Goal: Task Accomplishment & Management: Understand process/instructions

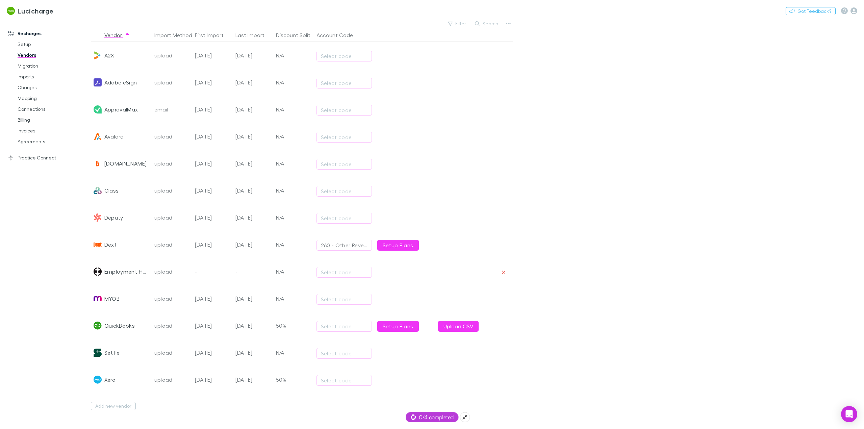
click at [431, 416] on span "0/4 completed" at bounding box center [432, 417] width 43 height 8
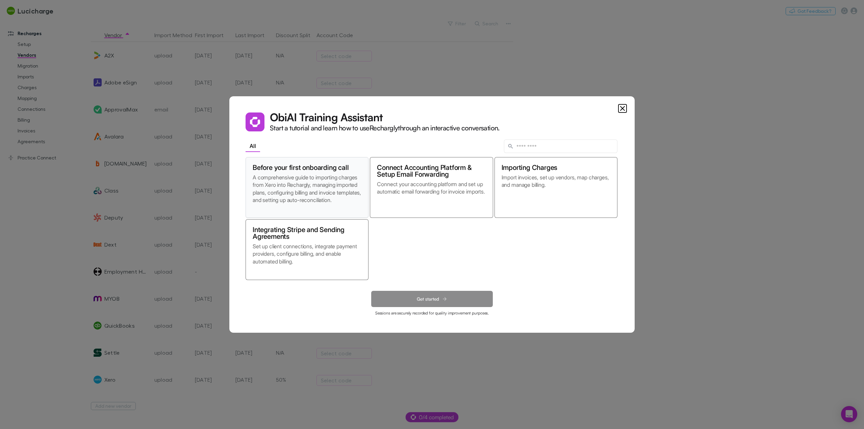
click at [317, 189] on p "A comprehensive guide to importing charges from Xero into Rechargly, managing i…" at bounding box center [307, 192] width 109 height 37
click at [423, 298] on span "Get started" at bounding box center [428, 299] width 22 height 6
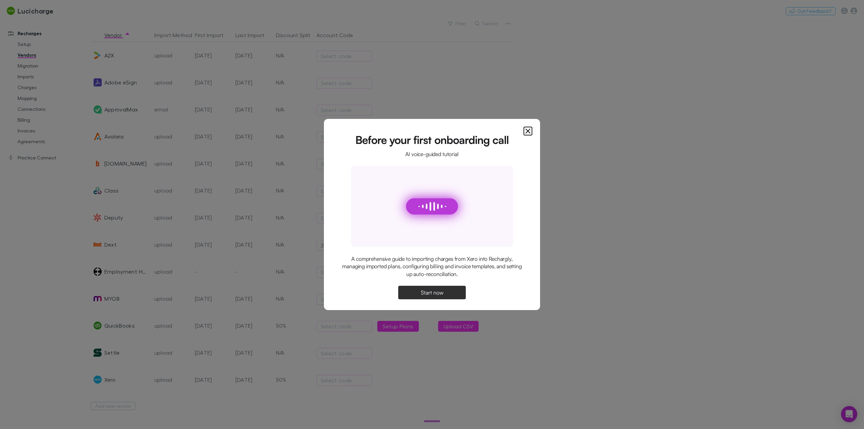
click at [444, 292] on button "Start now" at bounding box center [432, 293] width 68 height 14
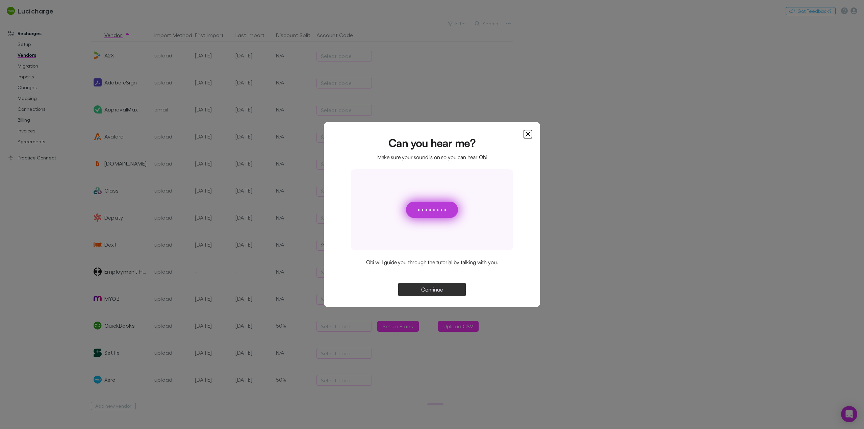
click at [430, 288] on span "Continue" at bounding box center [432, 289] width 22 height 5
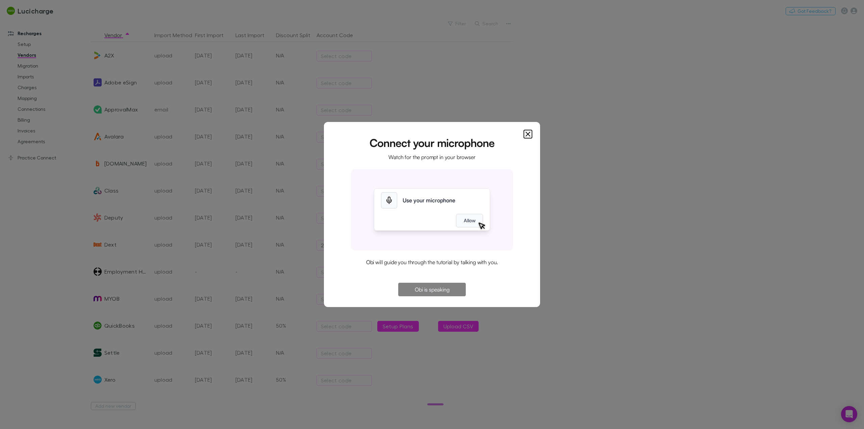
click at [465, 222] on button "Allow" at bounding box center [469, 221] width 27 height 14
click at [467, 222] on button "Allow" at bounding box center [469, 221] width 27 height 14
click at [446, 201] on div "Use your microphone" at bounding box center [443, 200] width 80 height 8
click at [371, 199] on div "Use your microphone Allow" at bounding box center [432, 209] width 162 height 81
click at [540, 122] on dialog "Connect your microphone Watch for the prompt in your browser Use your microphon…" at bounding box center [432, 214] width 216 height 185
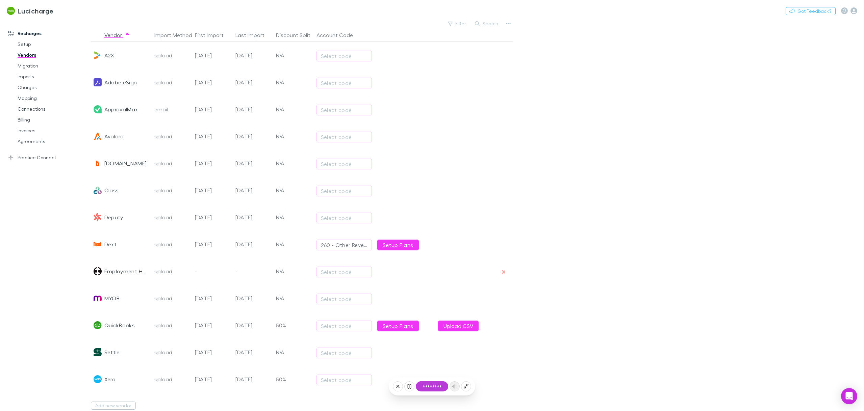
click at [430, 386] on div at bounding box center [431, 386] width 2 height 11
click at [430, 372] on button "Continue" at bounding box center [432, 371] width 32 height 10
click at [432, 388] on div at bounding box center [432, 386] width 18 height 11
click at [455, 386] on div at bounding box center [455, 387] width 10 height 10
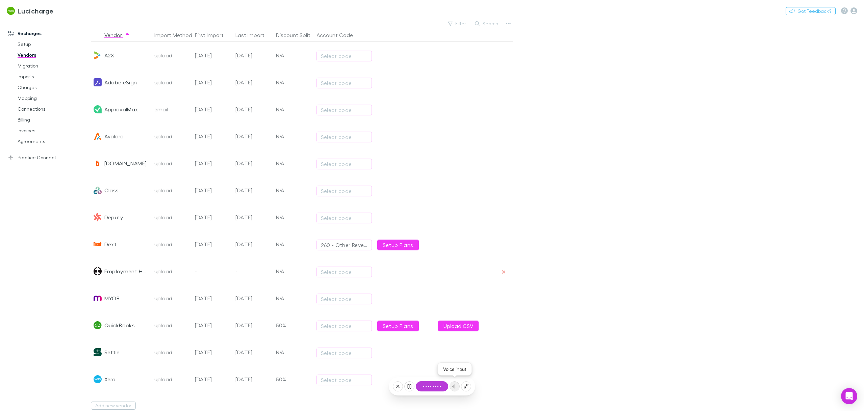
click at [455, 386] on div at bounding box center [455, 387] width 10 height 10
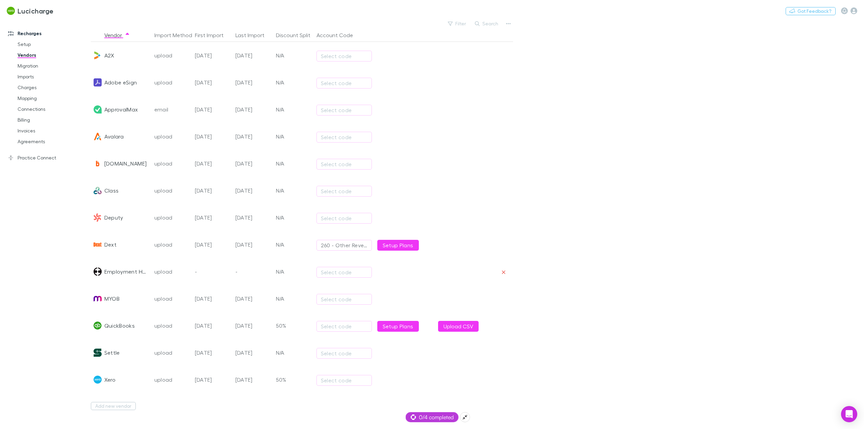
click at [434, 421] on span "0/4 completed" at bounding box center [432, 417] width 43 height 8
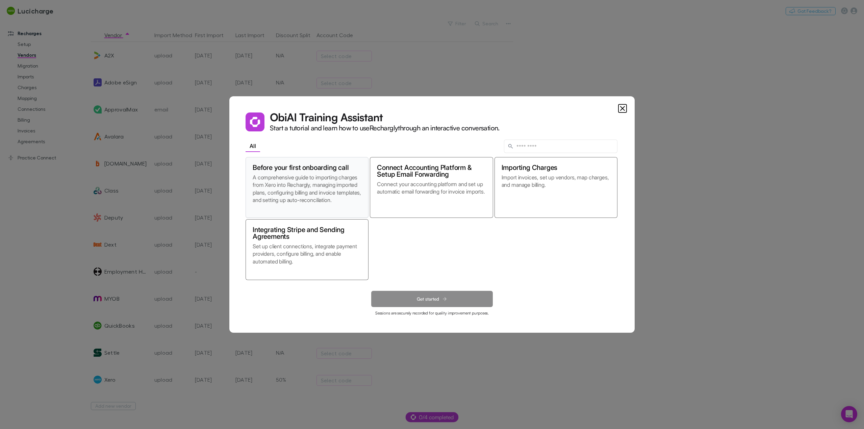
click at [309, 179] on p "A comprehensive guide to importing charges from Xero into Rechargly, managing i…" at bounding box center [307, 192] width 109 height 37
click at [430, 300] on span "Get started" at bounding box center [428, 299] width 22 height 6
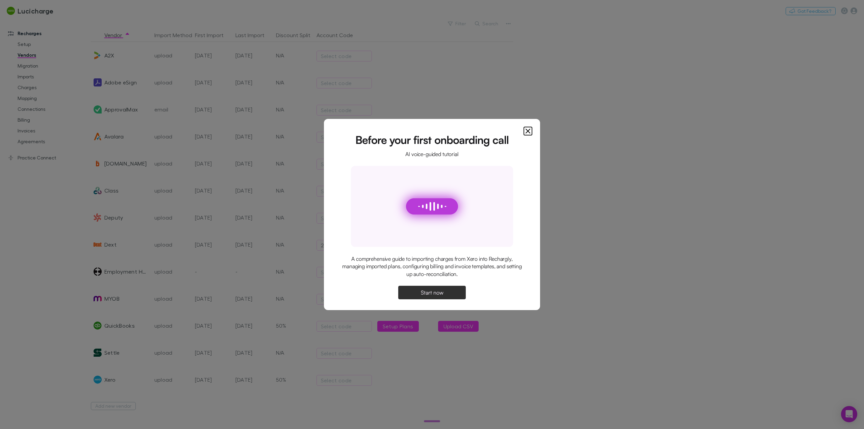
click at [435, 291] on span "Start now" at bounding box center [432, 292] width 23 height 5
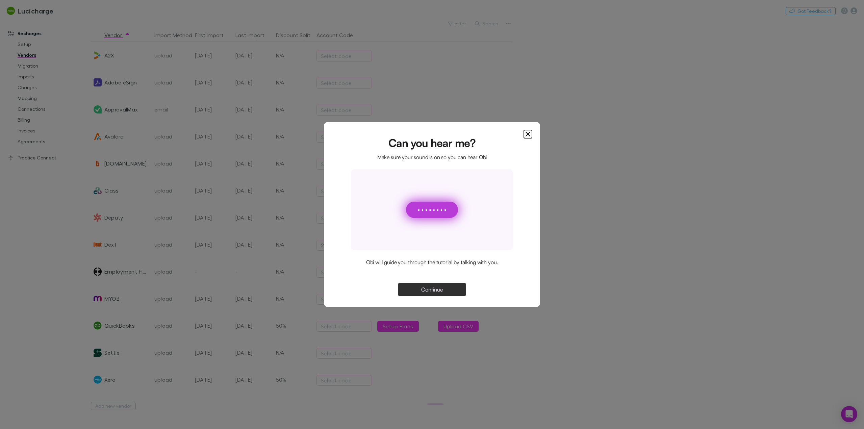
click at [434, 292] on span "Continue" at bounding box center [432, 289] width 22 height 5
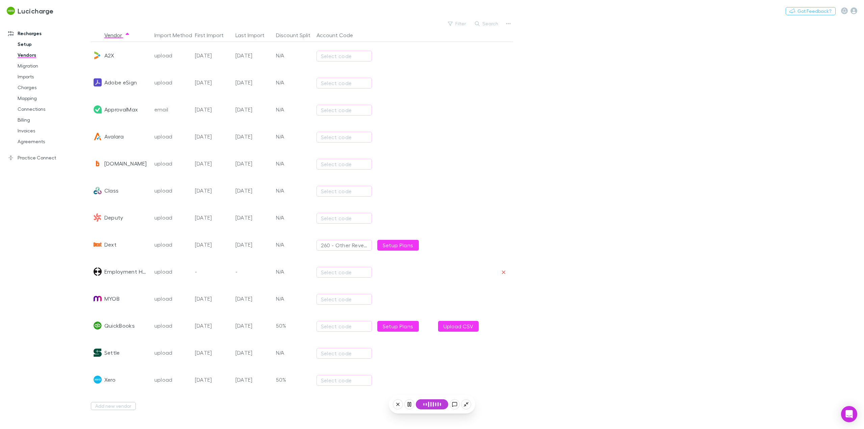
click at [29, 43] on link "Setup" at bounding box center [53, 44] width 84 height 11
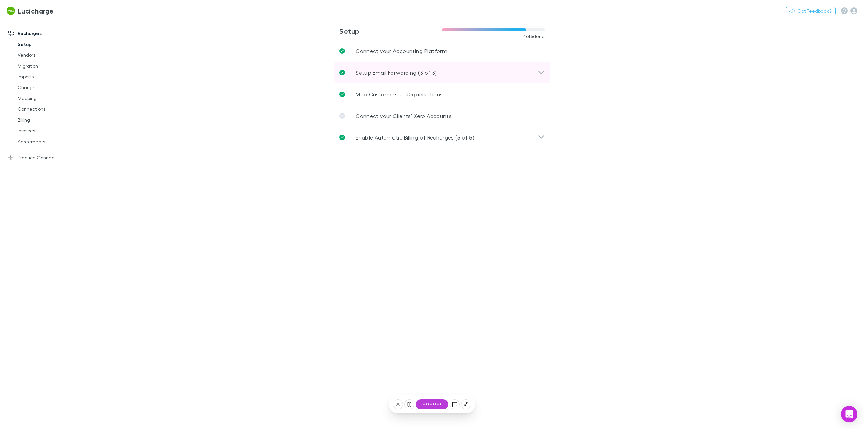
click at [543, 72] on icon at bounding box center [541, 72] width 6 height 3
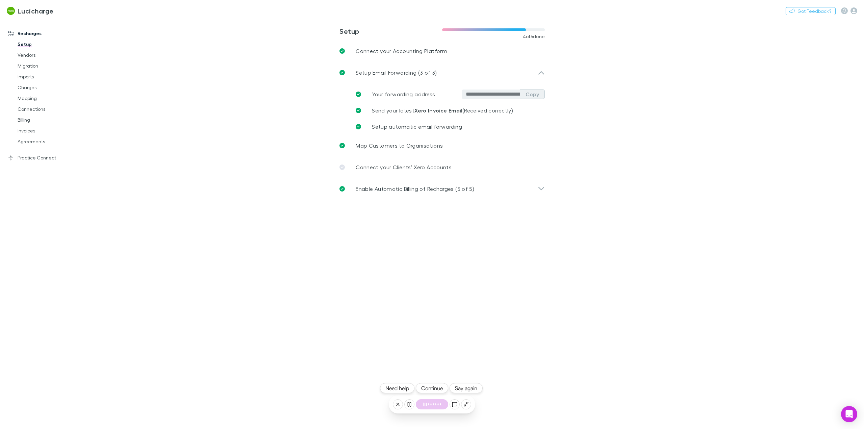
click at [535, 98] on button "Copy" at bounding box center [532, 94] width 25 height 9
click at [468, 391] on button "Say again" at bounding box center [466, 388] width 33 height 10
click at [468, 388] on button "Say again" at bounding box center [466, 388] width 33 height 10
click at [476, 387] on button "Say again" at bounding box center [466, 388] width 33 height 10
click at [36, 75] on link "Imports" at bounding box center [53, 76] width 84 height 11
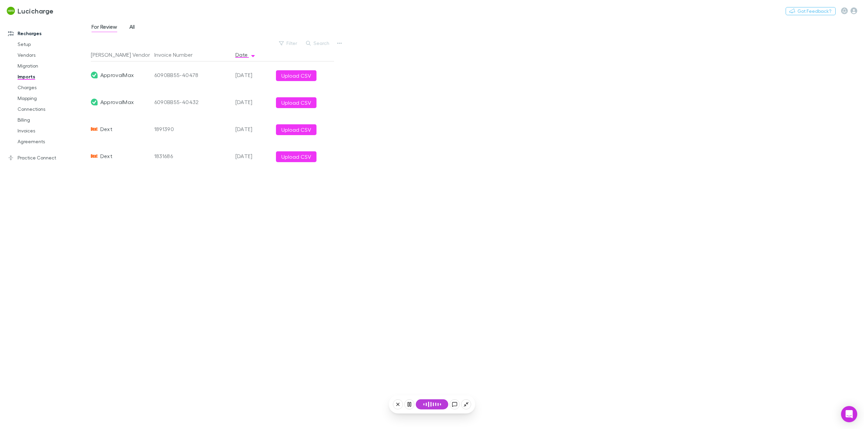
click at [134, 25] on span "All" at bounding box center [131, 27] width 5 height 9
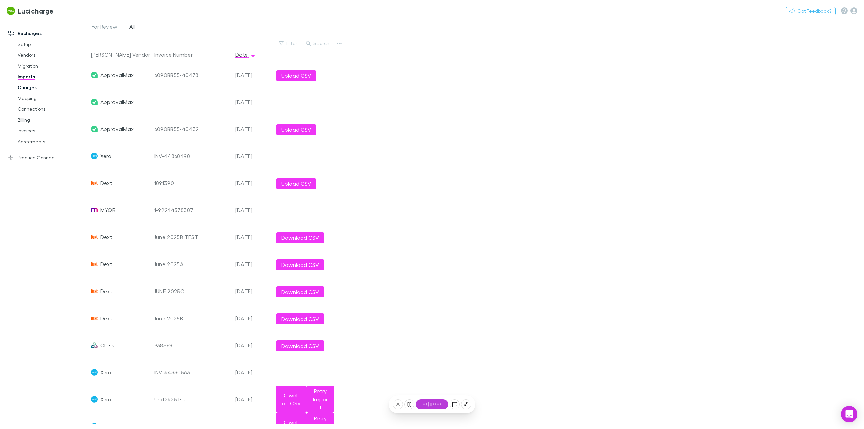
click at [32, 85] on link "Charges" at bounding box center [53, 87] width 84 height 11
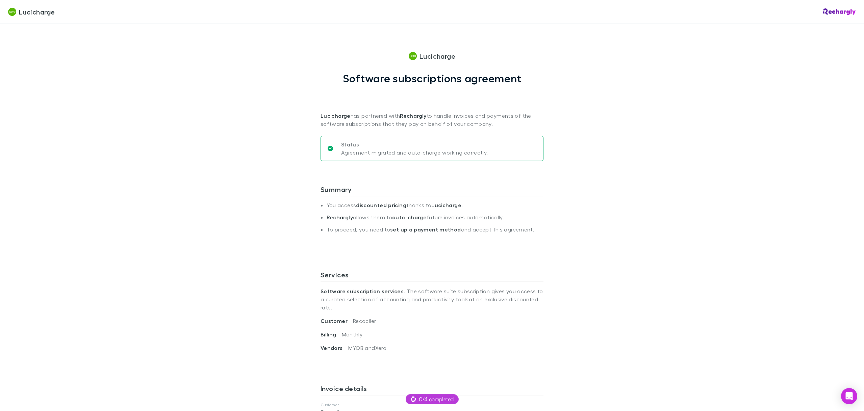
scroll to position [434, 0]
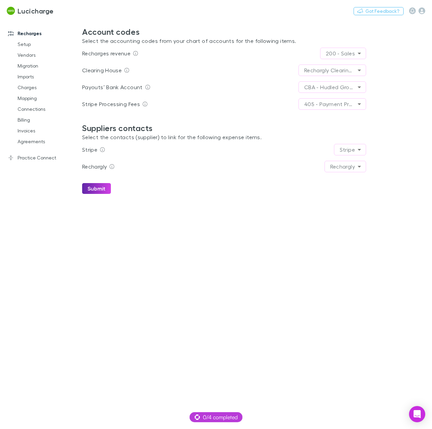
click at [359, 86] on body "**********" at bounding box center [216, 214] width 432 height 429
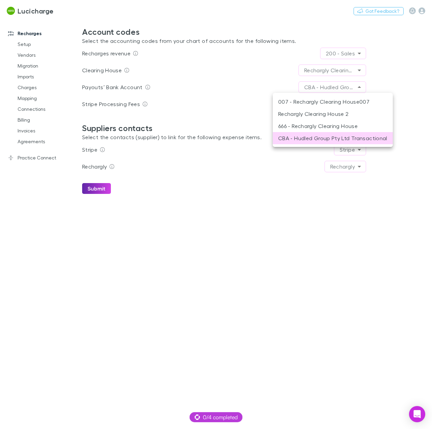
click at [359, 86] on div at bounding box center [216, 214] width 432 height 429
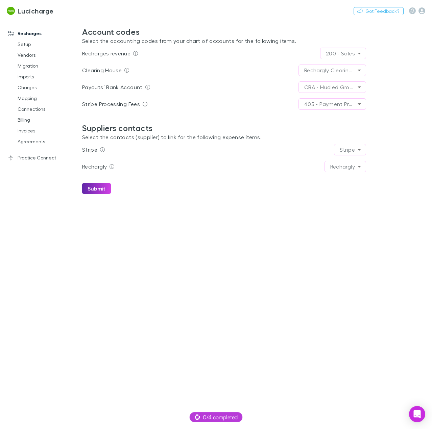
click at [358, 105] on body "**********" at bounding box center [216, 214] width 432 height 429
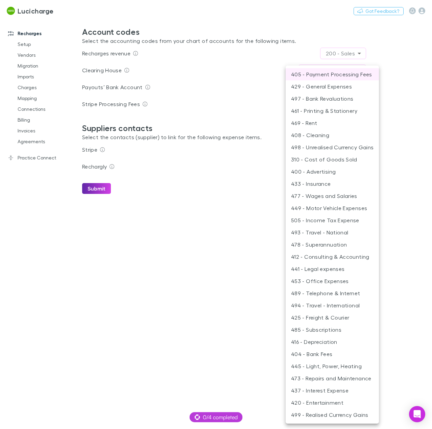
click at [402, 99] on div at bounding box center [216, 214] width 432 height 429
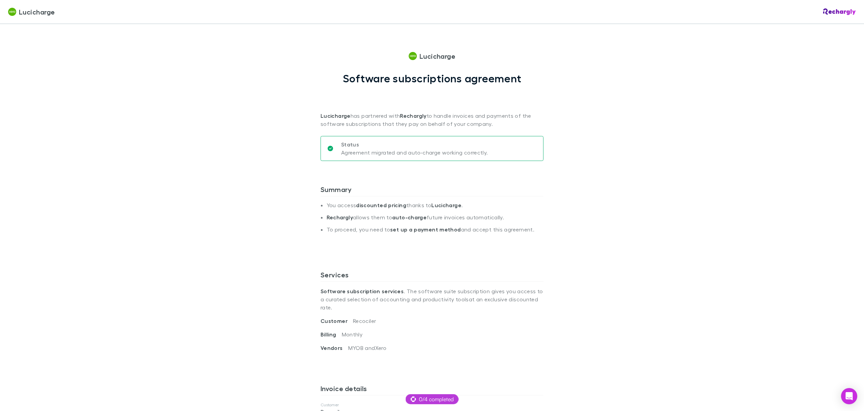
scroll to position [434, 0]
